Goal: Transaction & Acquisition: Purchase product/service

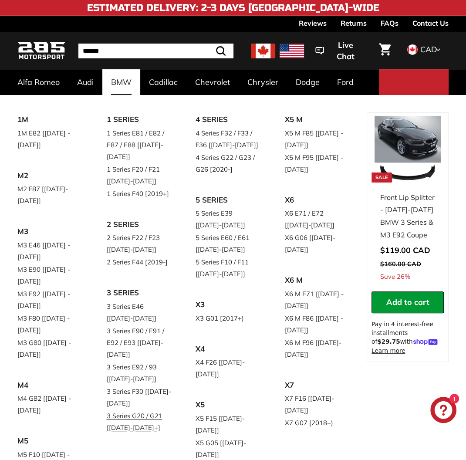
click at [138, 420] on link "3 Series G20 / G21 [[DATE]-[DATE]+]" at bounding box center [138, 422] width 64 height 24
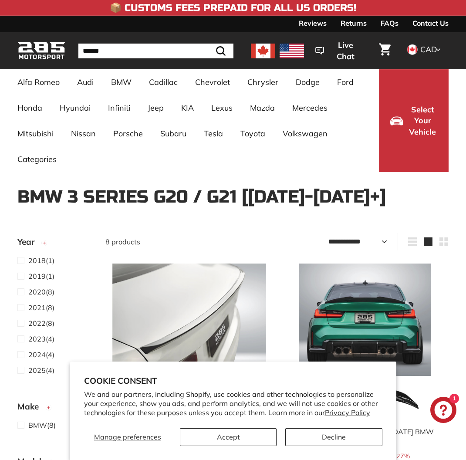
select select "**********"
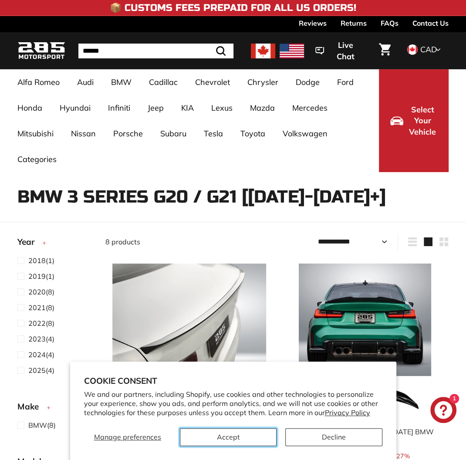
click at [228, 436] on button "Accept" at bounding box center [228, 437] width 97 height 18
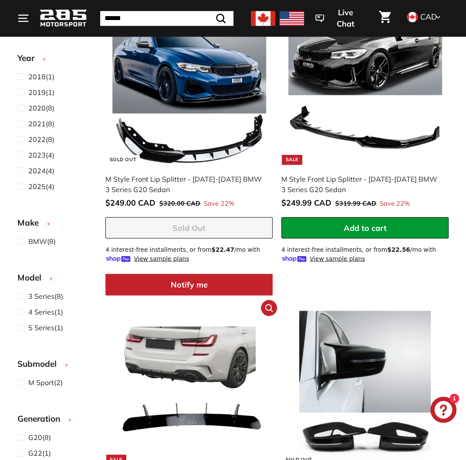
scroll to position [747, 0]
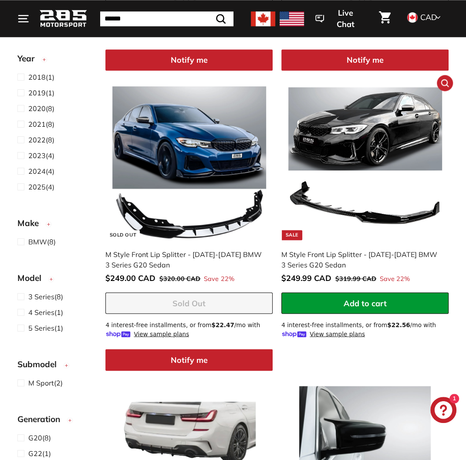
click at [323, 139] on img at bounding box center [365, 163] width 154 height 154
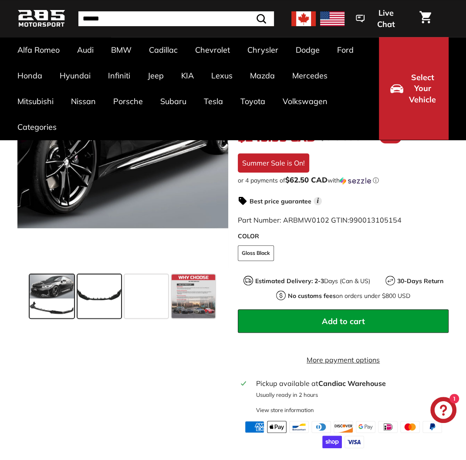
click at [101, 275] on span at bounding box center [100, 297] width 44 height 44
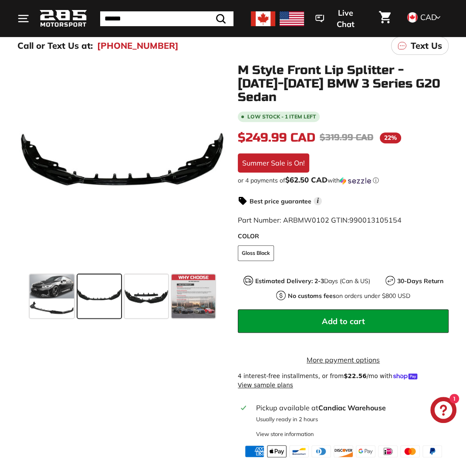
scroll to position [140, 0]
click at [205, 295] on span at bounding box center [194, 297] width 44 height 44
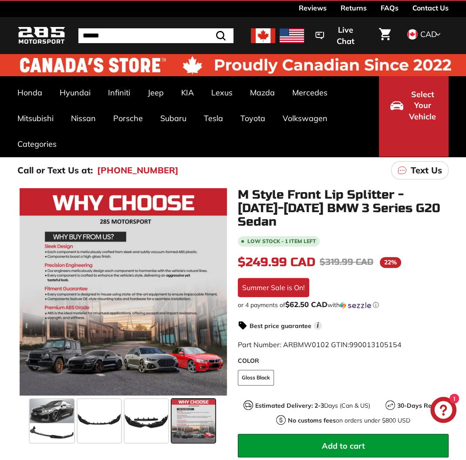
scroll to position [0, 0]
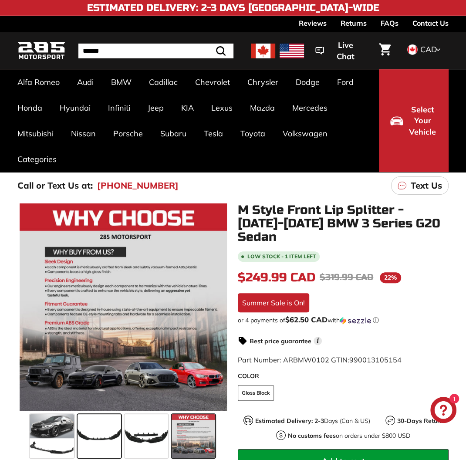
click at [99, 420] on span at bounding box center [100, 436] width 44 height 44
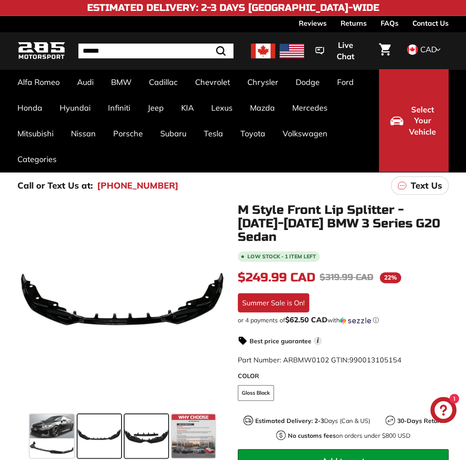
click at [144, 430] on span at bounding box center [147, 436] width 44 height 44
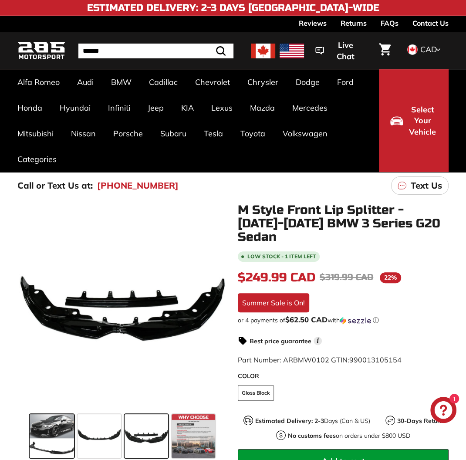
click at [69, 438] on span at bounding box center [52, 436] width 44 height 44
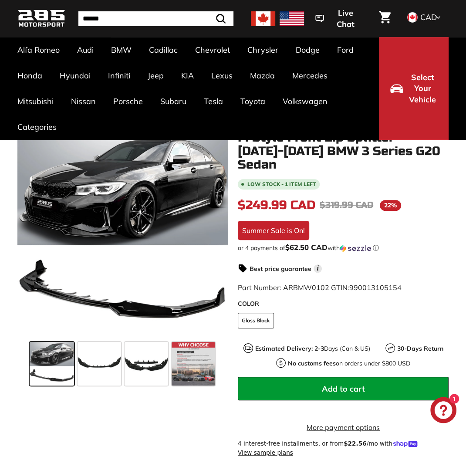
scroll to position [93, 0]
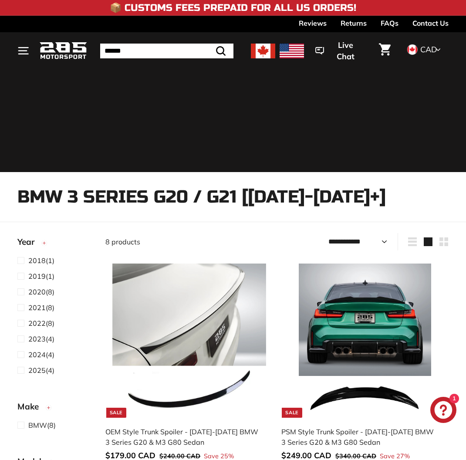
select select "**********"
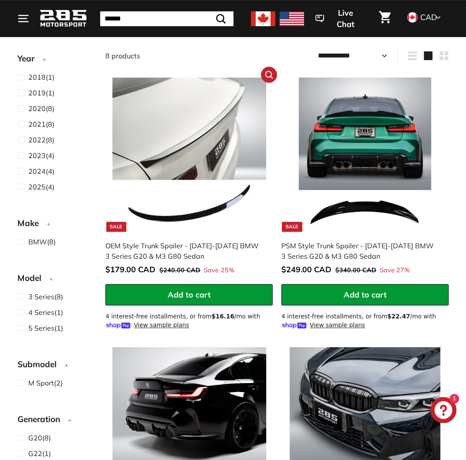
scroll to position [373, 0]
